Goal: Task Accomplishment & Management: Use online tool/utility

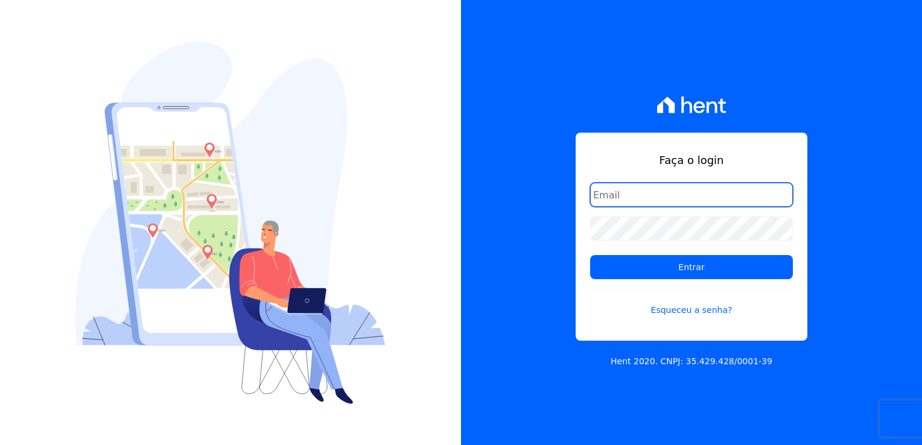
click at [710, 199] on input "email" at bounding box center [691, 195] width 203 height 24
type input "[EMAIL_ADDRESS][DOMAIN_NAME]"
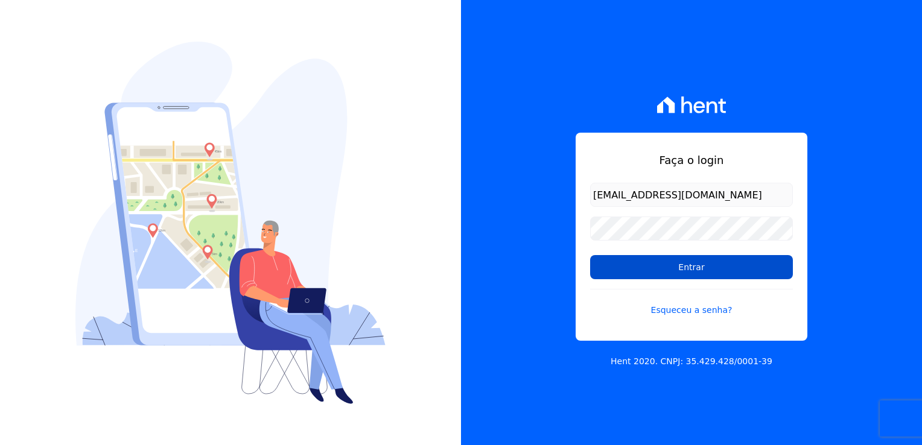
click at [749, 273] on input "Entrar" at bounding box center [691, 267] width 203 height 24
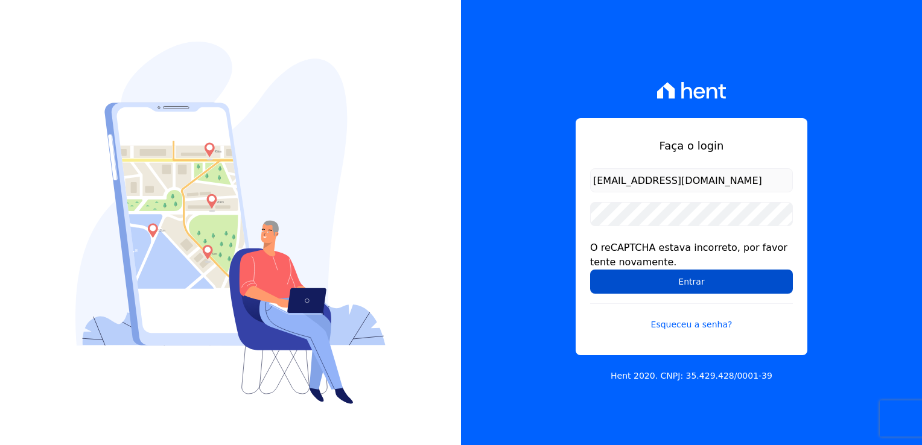
click at [700, 282] on input "Entrar" at bounding box center [691, 282] width 203 height 24
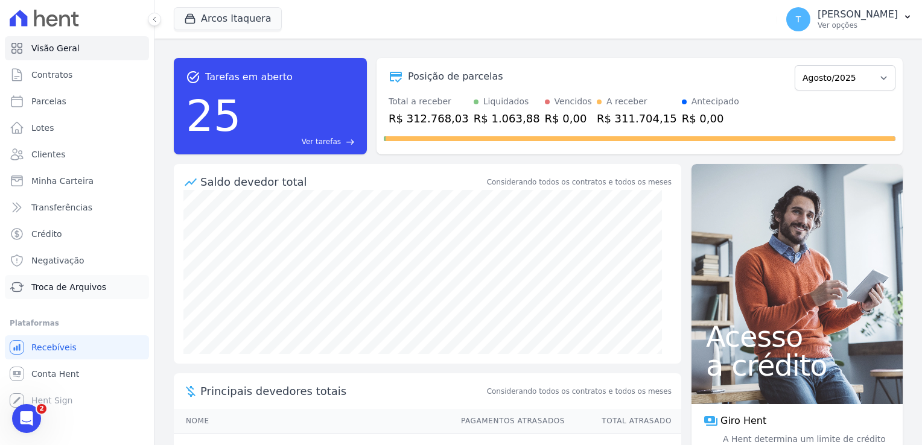
click at [56, 288] on span "Troca de Arquivos" at bounding box center [68, 287] width 75 height 12
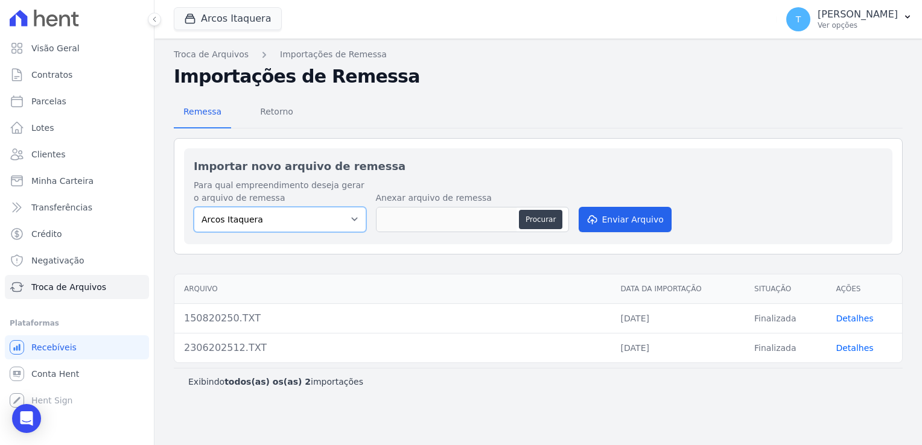
click at [343, 221] on select "Arcos Itaquera" at bounding box center [280, 219] width 173 height 25
click at [351, 220] on select "Arcos Itaquera" at bounding box center [280, 219] width 173 height 25
click at [227, 21] on button "Arcos Itaquera" at bounding box center [228, 18] width 108 height 23
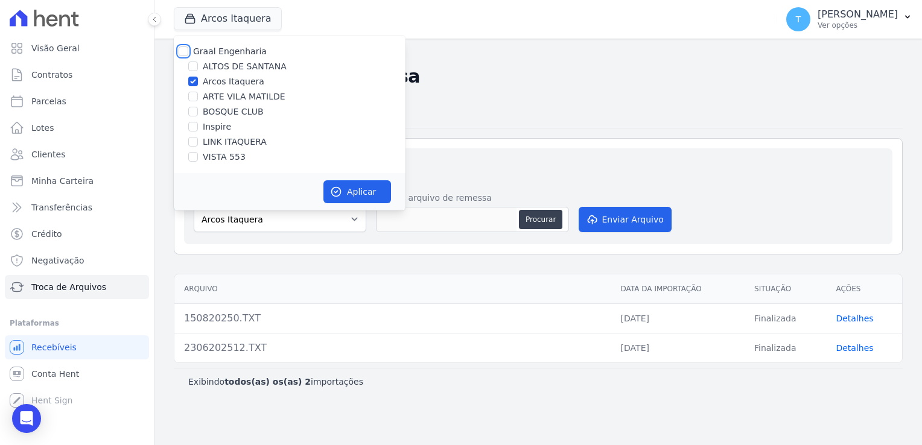
click at [183, 54] on input "Graal Engenharia" at bounding box center [184, 51] width 10 height 10
checkbox input "true"
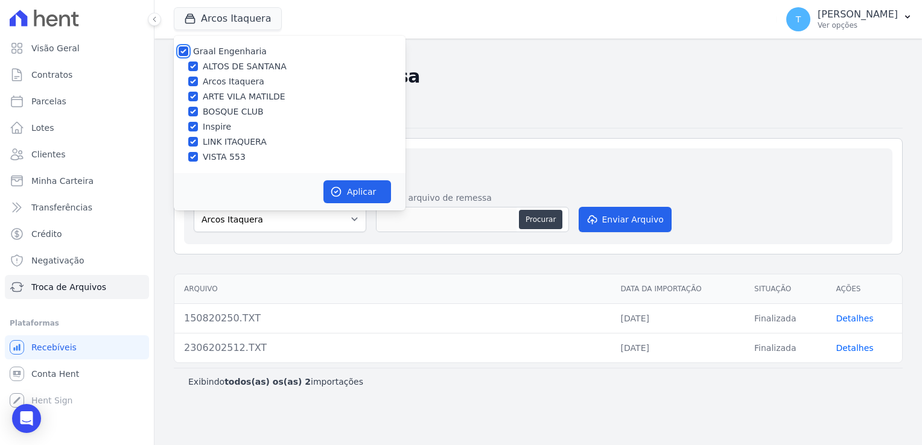
checkbox input "true"
click at [340, 187] on icon "button" at bounding box center [336, 192] width 12 height 12
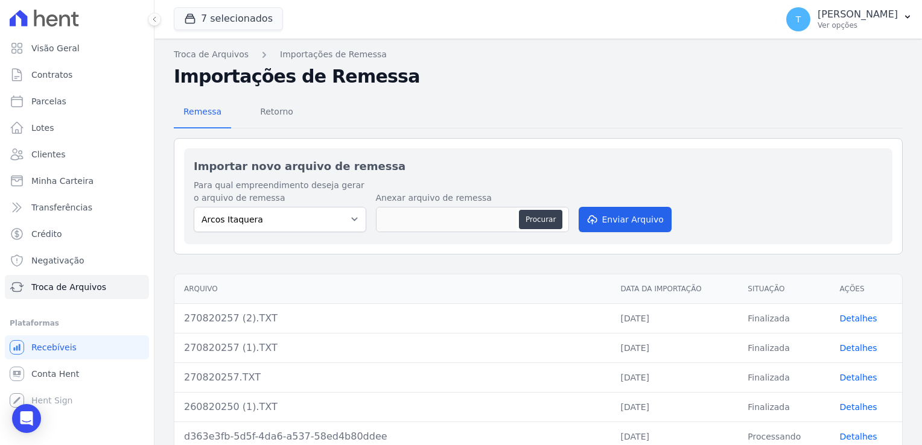
click at [349, 192] on label "Para qual empreendimento deseja gerar o arquivo de remessa" at bounding box center [280, 191] width 173 height 25
click at [349, 218] on select "Arcos Itaquera [GEOGRAPHIC_DATA] Inspire BOSQUE CLUB ARTE [GEOGRAPHIC_DATA] 553…" at bounding box center [280, 219] width 173 height 25
select select "798d34ef-1a76-4a01-aecd-278a2202ade3"
click at [194, 207] on select "Arcos Itaquera [GEOGRAPHIC_DATA] Inspire BOSQUE CLUB ARTE [GEOGRAPHIC_DATA] 553…" at bounding box center [280, 219] width 173 height 25
click at [539, 218] on button "Procurar" at bounding box center [540, 219] width 43 height 19
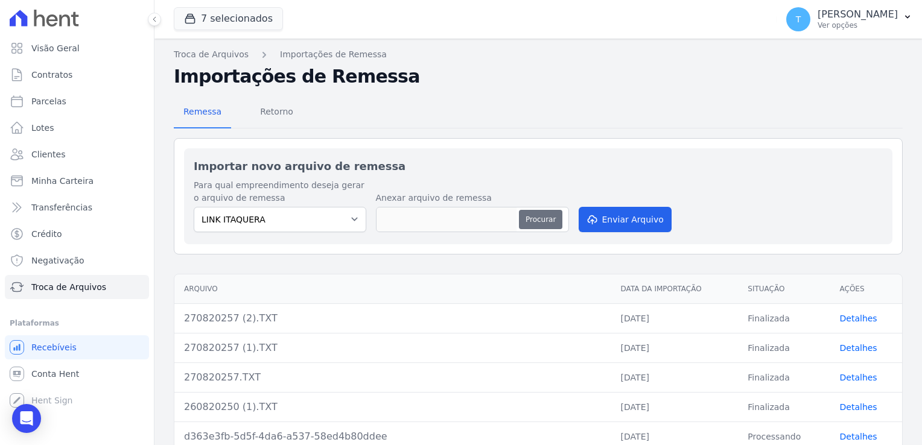
type input "280820257.TXT"
click at [605, 217] on button "Enviar Arquivo" at bounding box center [625, 219] width 93 height 25
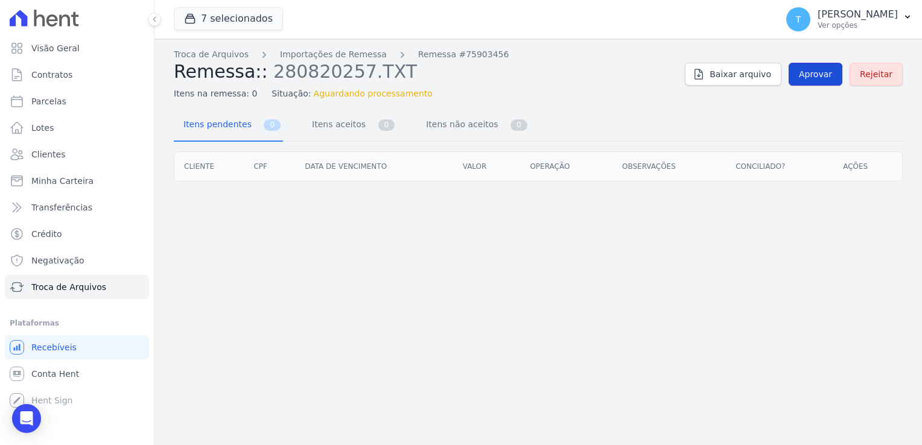
click at [811, 76] on span "Aprovar" at bounding box center [815, 74] width 33 height 12
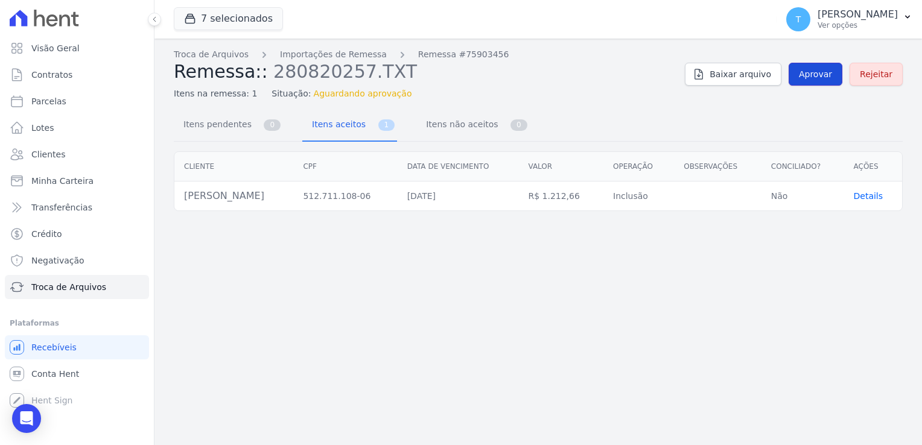
click at [813, 77] on span "Aprovar" at bounding box center [815, 74] width 33 height 12
click at [57, 99] on span "Parcelas" at bounding box center [48, 101] width 35 height 12
select select
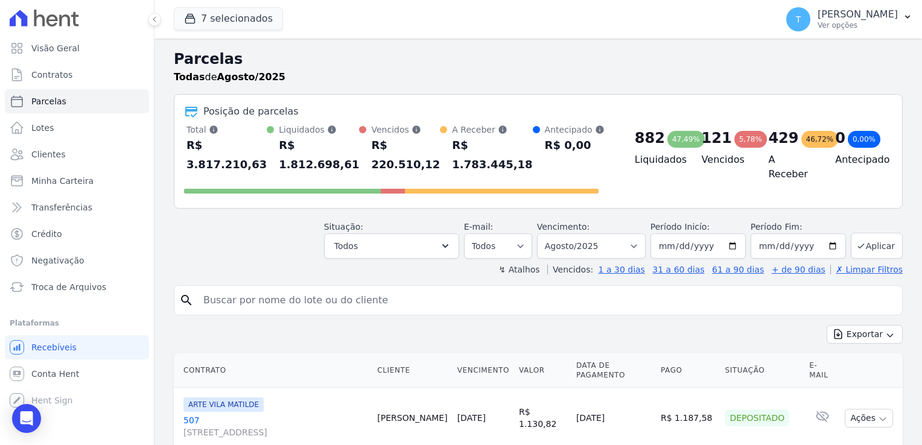
click at [273, 288] on input "search" at bounding box center [546, 300] width 701 height 24
paste input "[PERSON_NAME]"
type input "[PERSON_NAME]"
click at [395, 288] on input "[PERSON_NAME]" at bounding box center [546, 300] width 701 height 24
select select
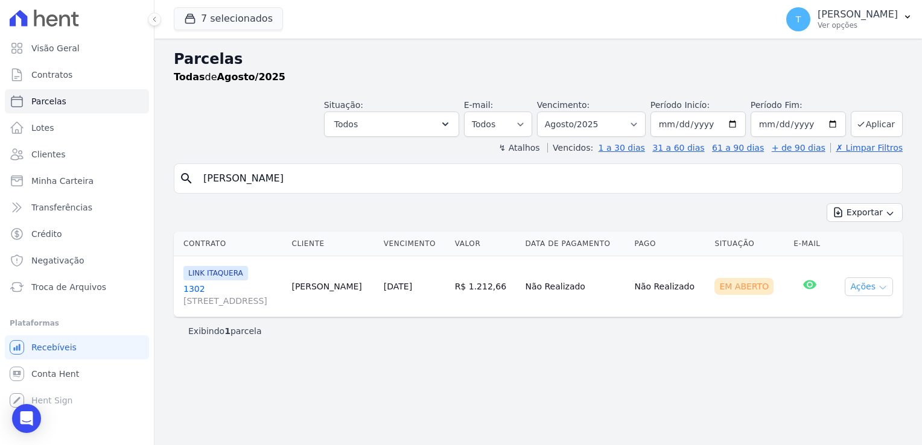
click at [871, 290] on button "Ações" at bounding box center [869, 287] width 48 height 19
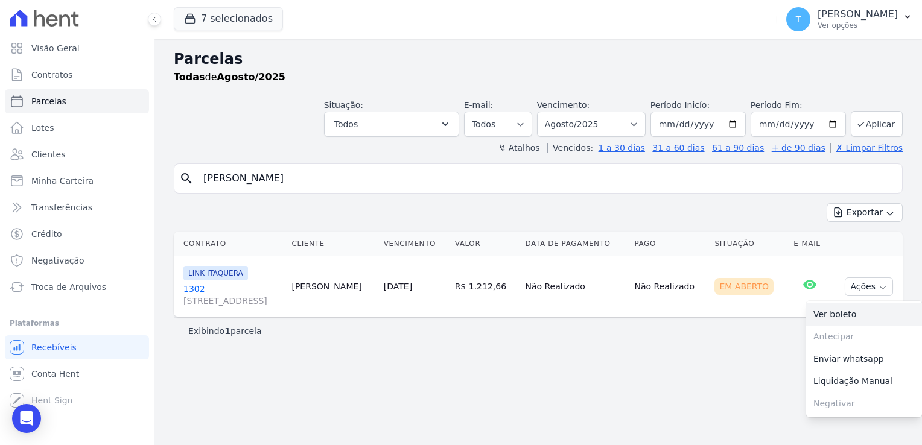
click at [864, 312] on link "Ver boleto" at bounding box center [864, 315] width 116 height 22
drag, startPoint x: 355, startPoint y: 177, endPoint x: 140, endPoint y: 189, distance: 215.2
click at [140, 189] on div "Visão Geral Contratos [GEOGRAPHIC_DATA] Lotes Clientes Minha Carteira Transferê…" at bounding box center [461, 222] width 922 height 445
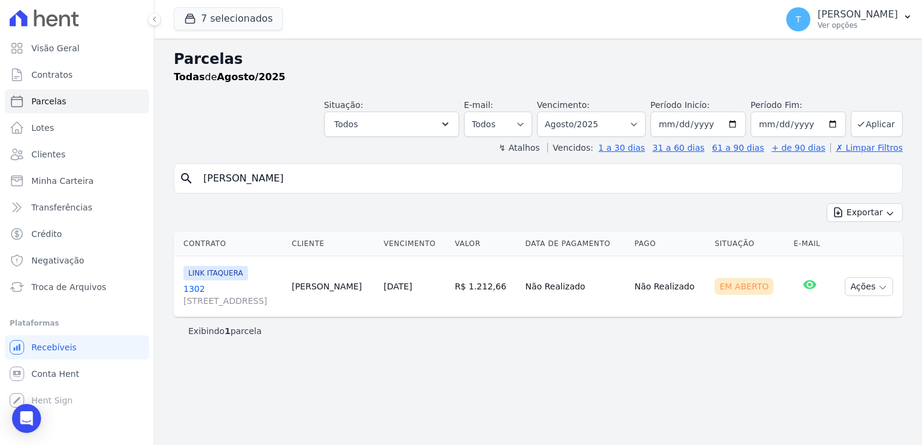
paste input "[PERSON_NAME]"
type input "[PERSON_NAME]"
click at [480, 176] on input "[PERSON_NAME]" at bounding box center [546, 179] width 701 height 24
select select
click at [883, 290] on icon "button" at bounding box center [883, 288] width 10 height 10
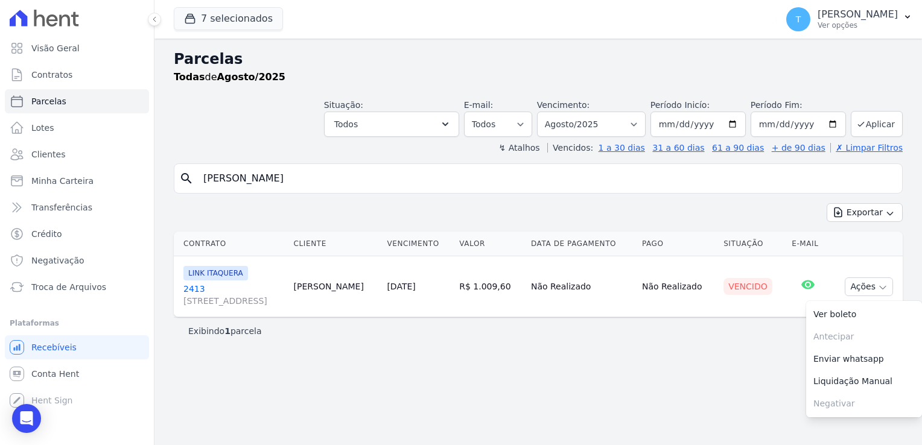
click at [276, 302] on span "[STREET_ADDRESS]" at bounding box center [233, 301] width 101 height 12
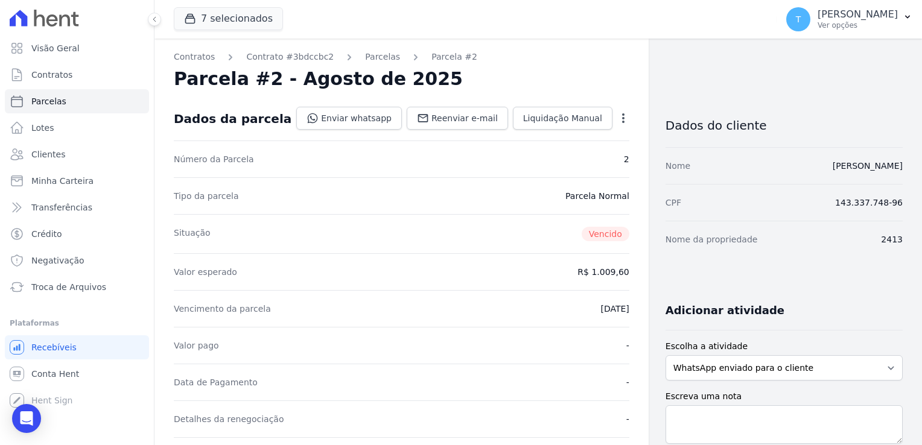
click at [622, 117] on icon "button" at bounding box center [623, 118] width 2 height 10
click at [584, 162] on link "Cancelar Cobrança" at bounding box center [571, 156] width 106 height 22
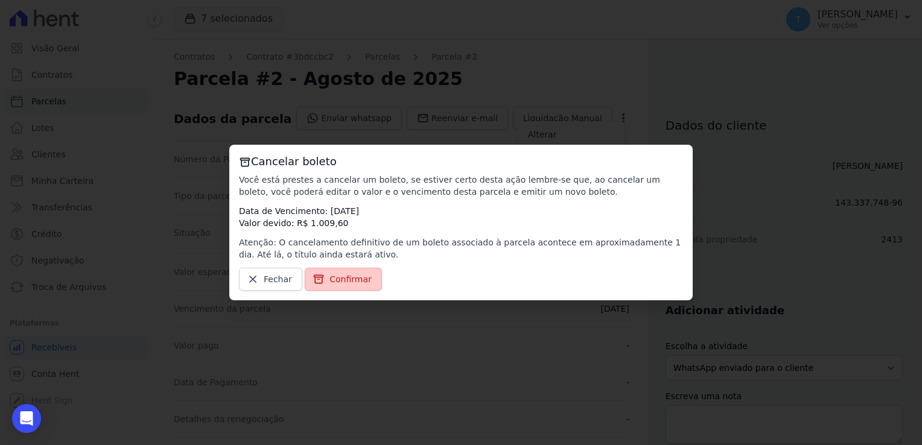
click at [332, 281] on span "Confirmar" at bounding box center [350, 279] width 42 height 12
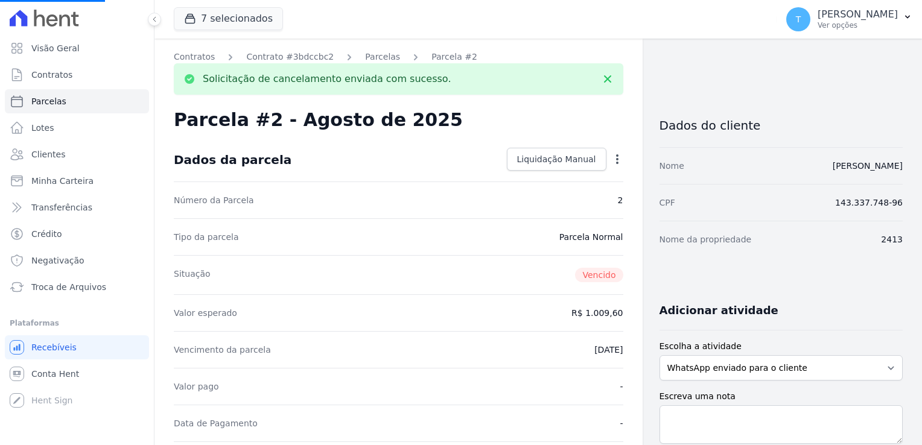
select select
